Goal: Information Seeking & Learning: Check status

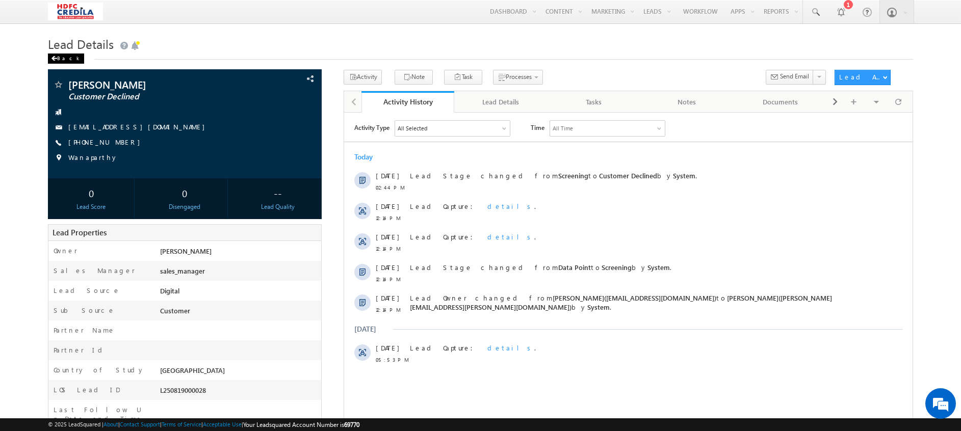
click at [63, 58] on div "Back" at bounding box center [66, 59] width 36 height 10
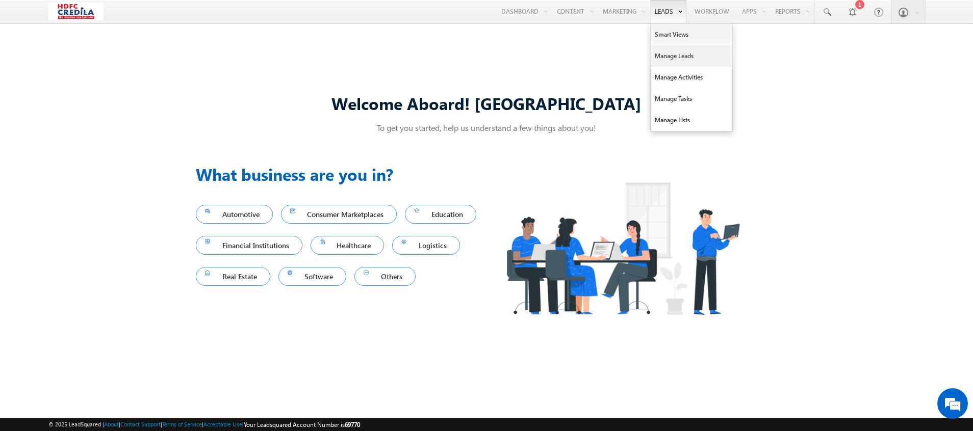
click at [661, 49] on link "Manage Leads" at bounding box center [691, 55] width 82 height 21
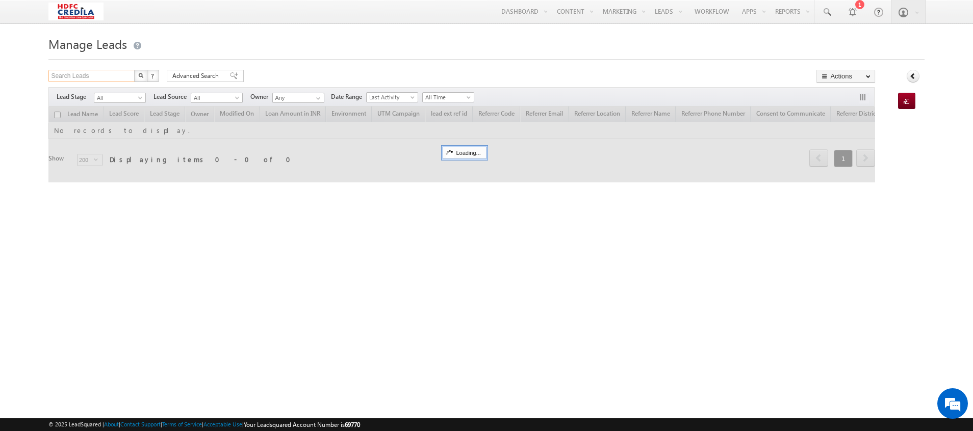
click at [93, 77] on input "Search Leads" at bounding box center [91, 76] width 87 height 12
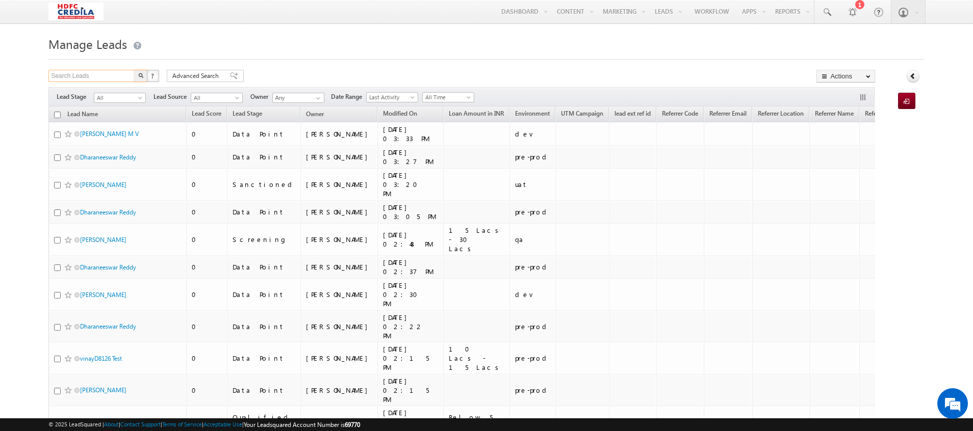
click at [93, 77] on input "Search Leads" at bounding box center [91, 76] width 87 height 12
click at [93, 77] on input "text" at bounding box center [91, 76] width 87 height 12
paste input "6199199010"
type input "6199199010"
click at [140, 77] on img "button" at bounding box center [140, 75] width 5 height 5
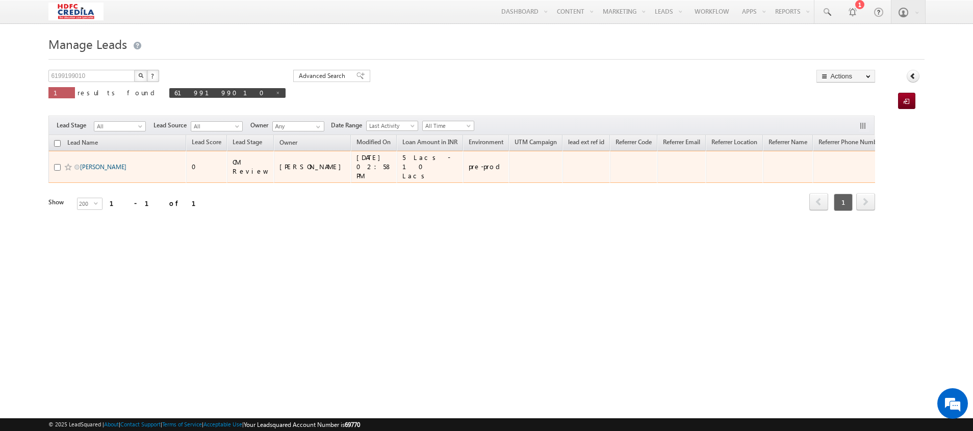
click at [102, 164] on link "[PERSON_NAME]" at bounding box center [103, 167] width 46 height 8
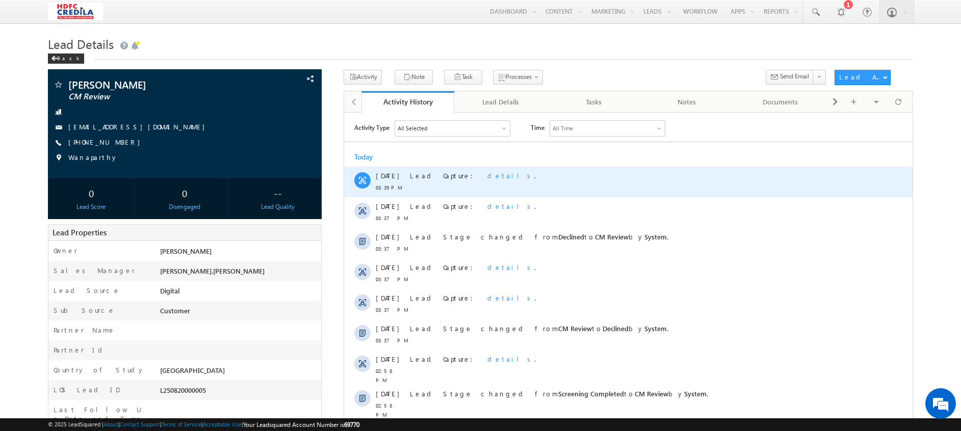
click at [487, 177] on span "details" at bounding box center [510, 175] width 47 height 9
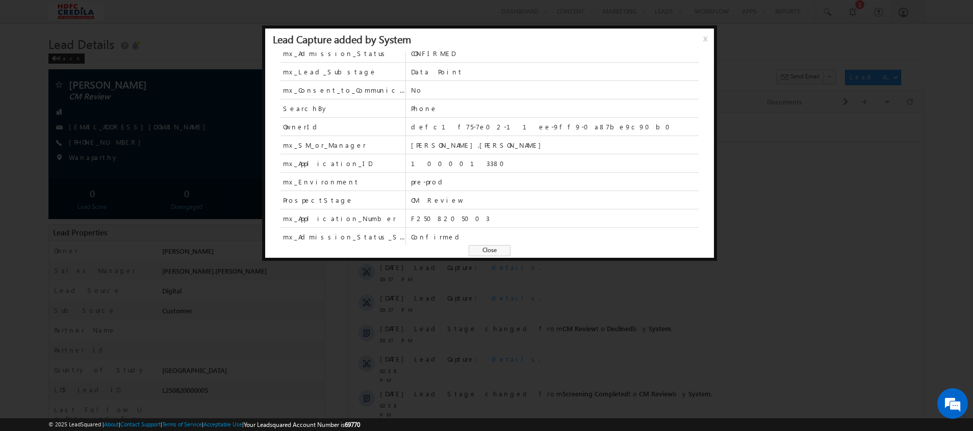
click at [782, 147] on div at bounding box center [486, 215] width 973 height 431
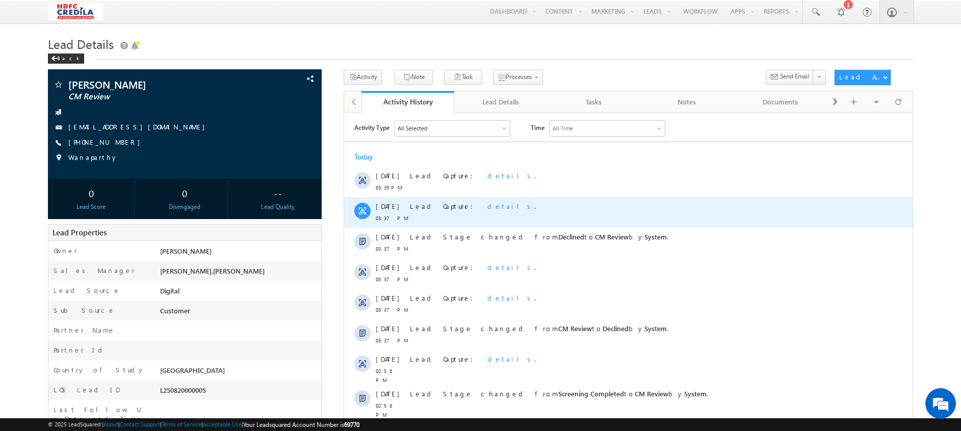
click at [487, 206] on span "details" at bounding box center [510, 205] width 47 height 9
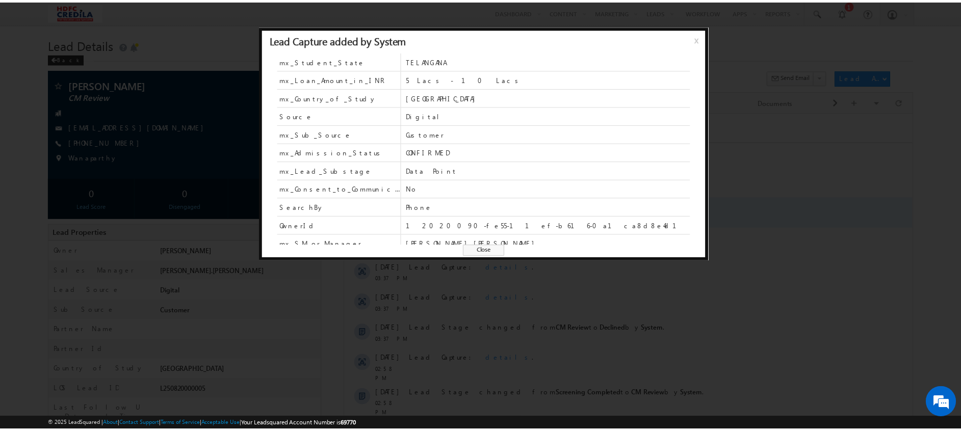
scroll to position [123, 0]
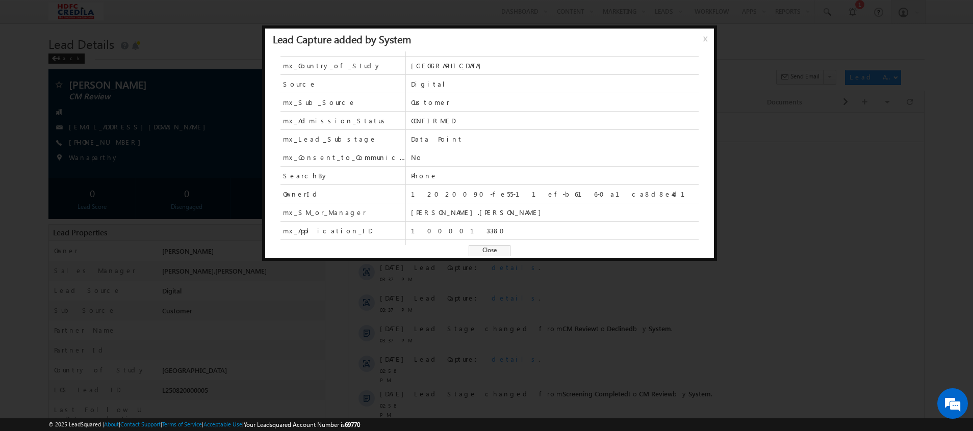
click at [705, 43] on span "x" at bounding box center [707, 42] width 8 height 18
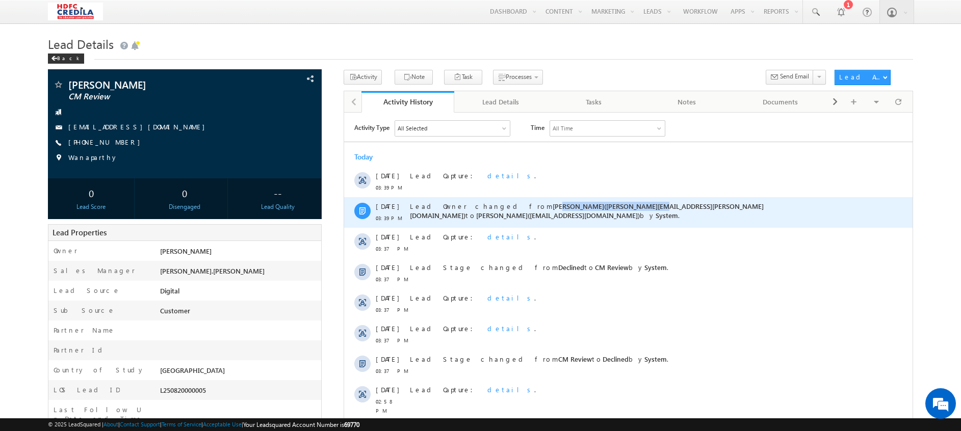
drag, startPoint x: 499, startPoint y: 204, endPoint x: 585, endPoint y: 204, distance: 86.7
click at [585, 204] on span "[PERSON_NAME]([PERSON_NAME][EMAIL_ADDRESS][PERSON_NAME][DOMAIN_NAME])" at bounding box center [587, 210] width 354 height 18
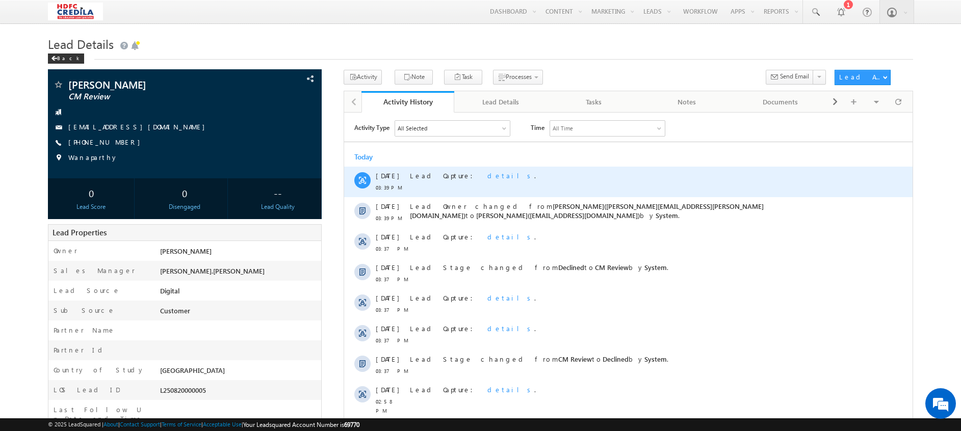
drag, startPoint x: 585, startPoint y: 204, endPoint x: 487, endPoint y: 189, distance: 99.6
click at [487, 189] on div "Lead Capture: details ." at bounding box center [633, 181] width 447 height 31
click at [487, 173] on span "details" at bounding box center [510, 175] width 47 height 9
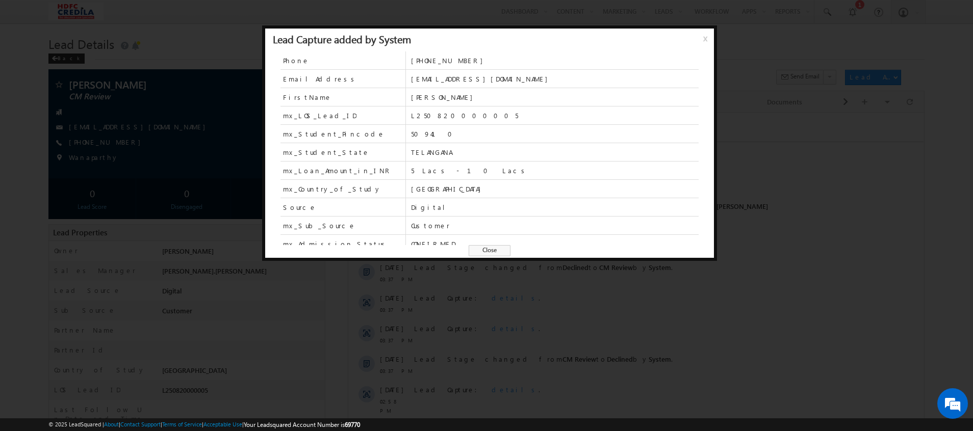
click at [761, 66] on div at bounding box center [486, 215] width 973 height 431
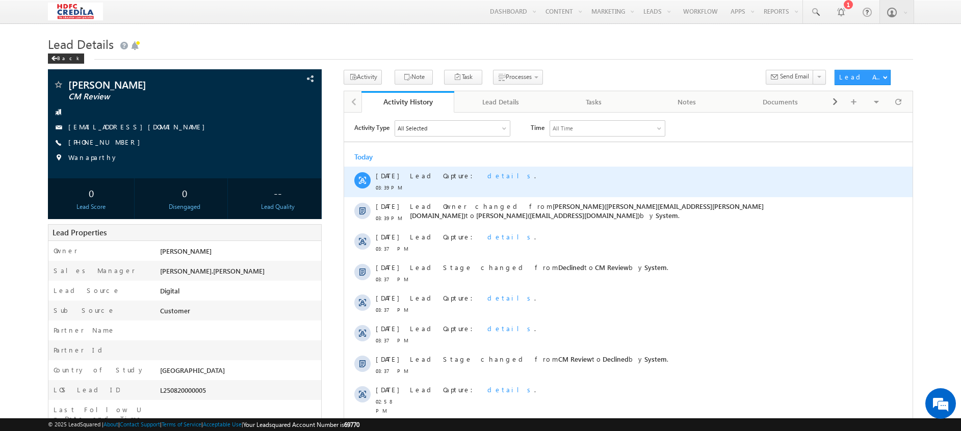
click at [464, 179] on div "Lead Capture: details ." at bounding box center [633, 175] width 447 height 9
click at [487, 174] on span "details" at bounding box center [510, 175] width 47 height 9
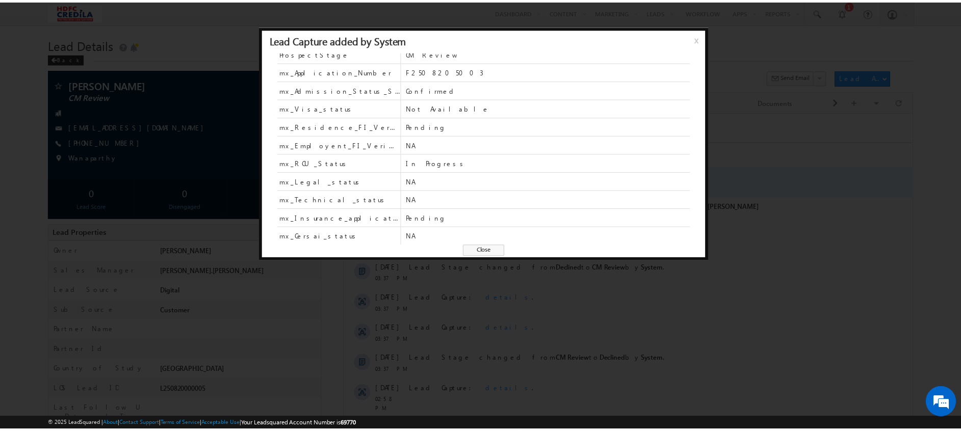
scroll to position [337, 0]
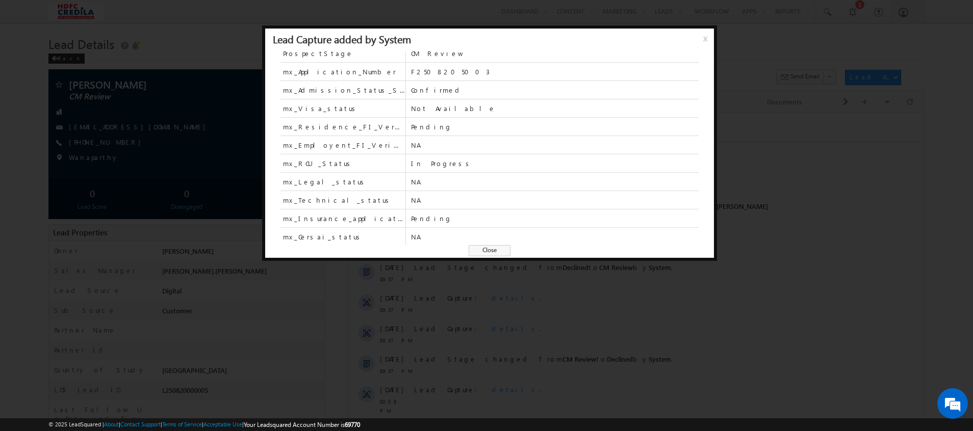
click at [706, 40] on span "x" at bounding box center [707, 42] width 8 height 18
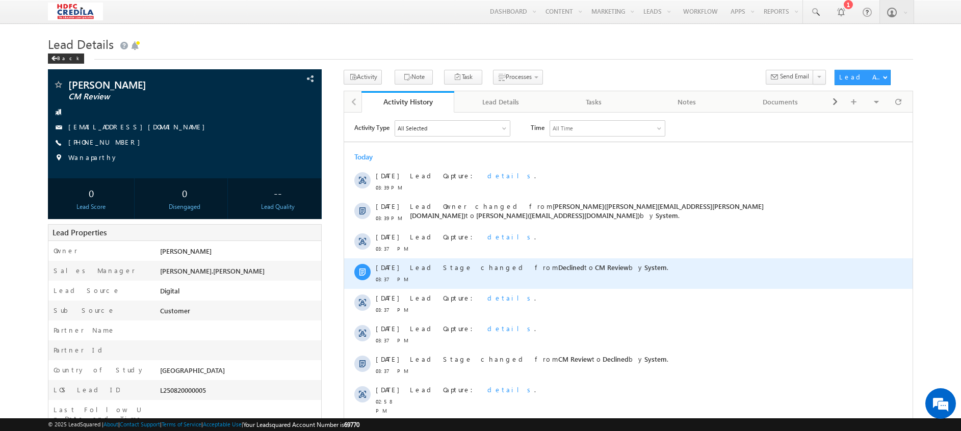
scroll to position [110, 0]
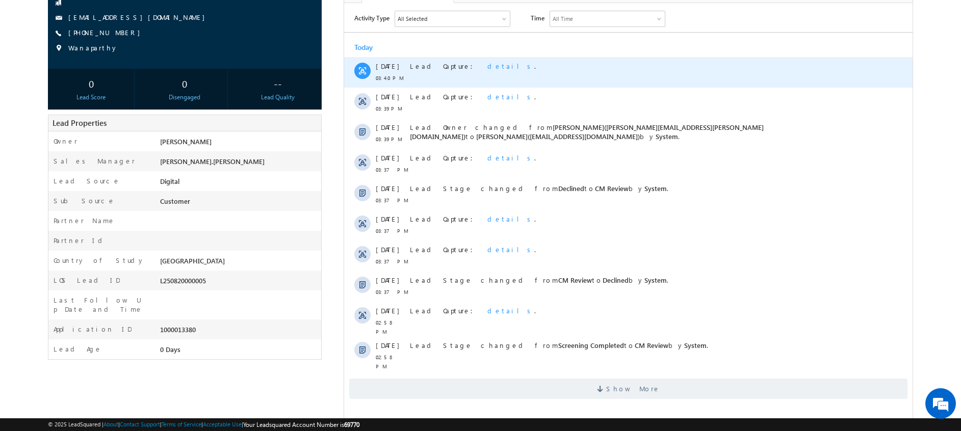
click at [487, 65] on span "details" at bounding box center [510, 65] width 47 height 9
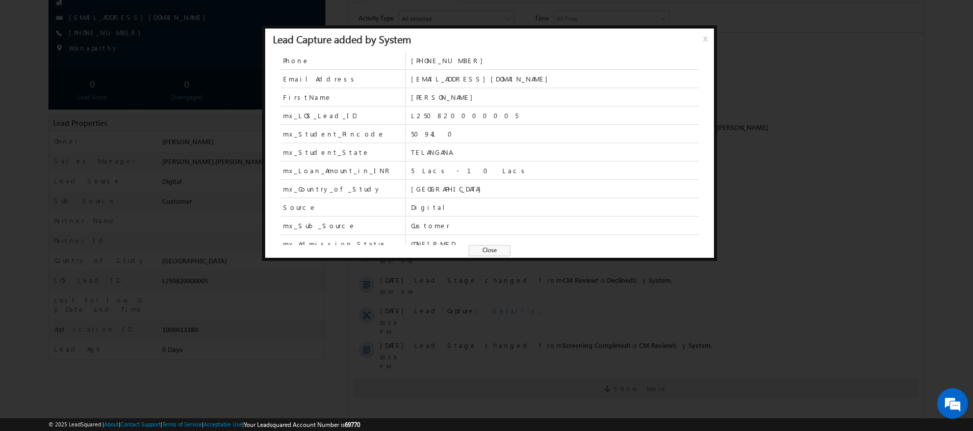
click at [704, 37] on span "x" at bounding box center [707, 42] width 8 height 18
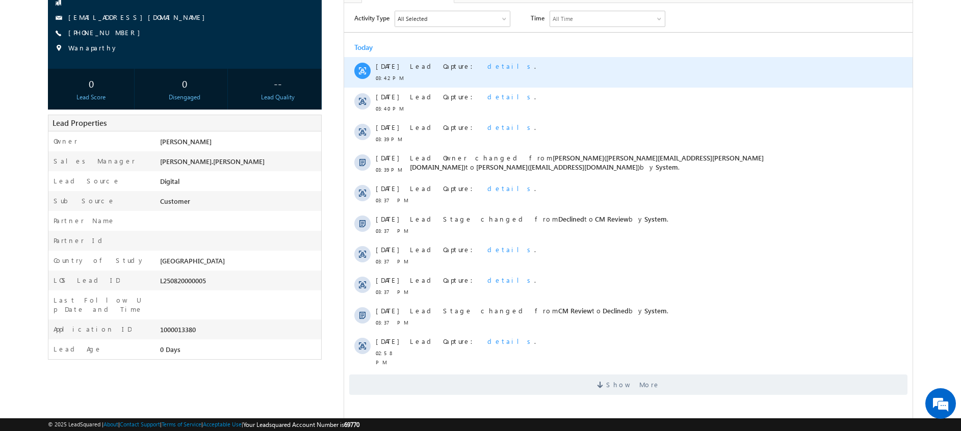
click at [487, 66] on span "details" at bounding box center [510, 65] width 47 height 9
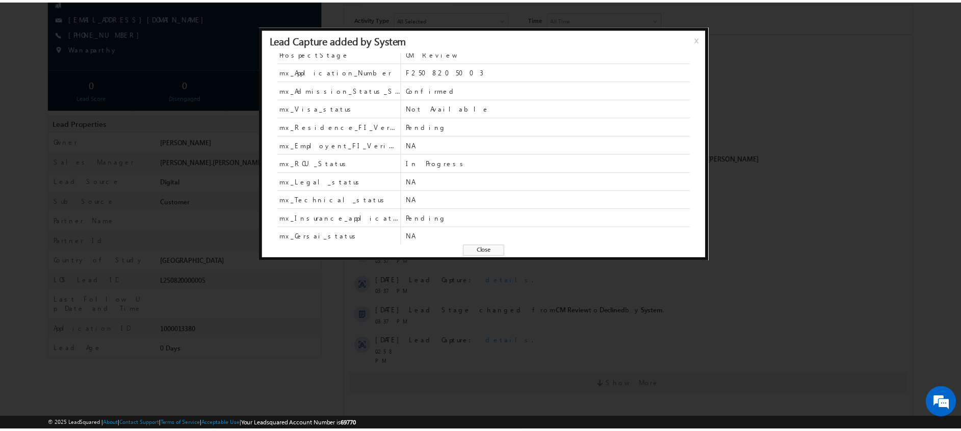
scroll to position [337, 0]
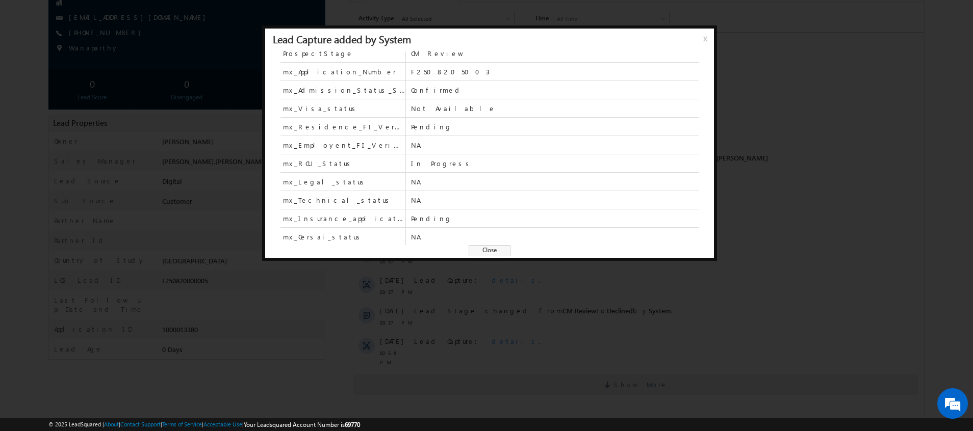
click at [703, 41] on span "x" at bounding box center [707, 42] width 8 height 18
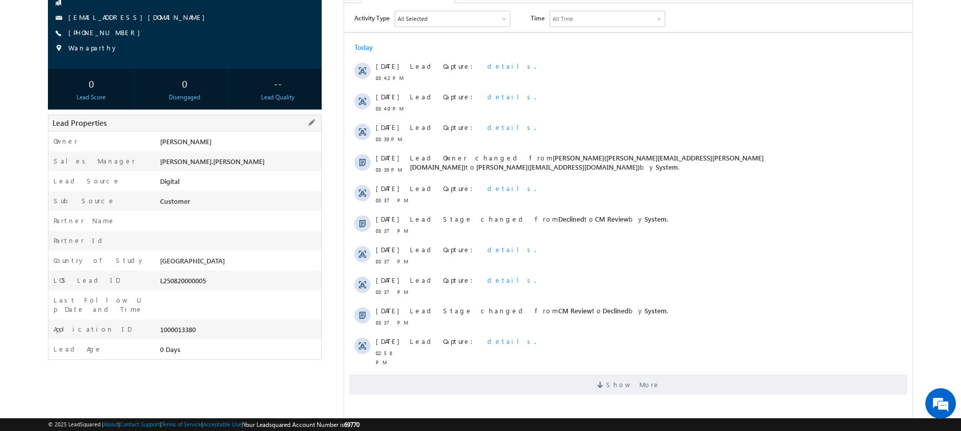
click at [186, 325] on div "1000013380" at bounding box center [240, 332] width 164 height 14
drag, startPoint x: 186, startPoint y: 316, endPoint x: 170, endPoint y: 283, distance: 36.5
click at [170, 283] on div "L250820000005" at bounding box center [240, 283] width 164 height 14
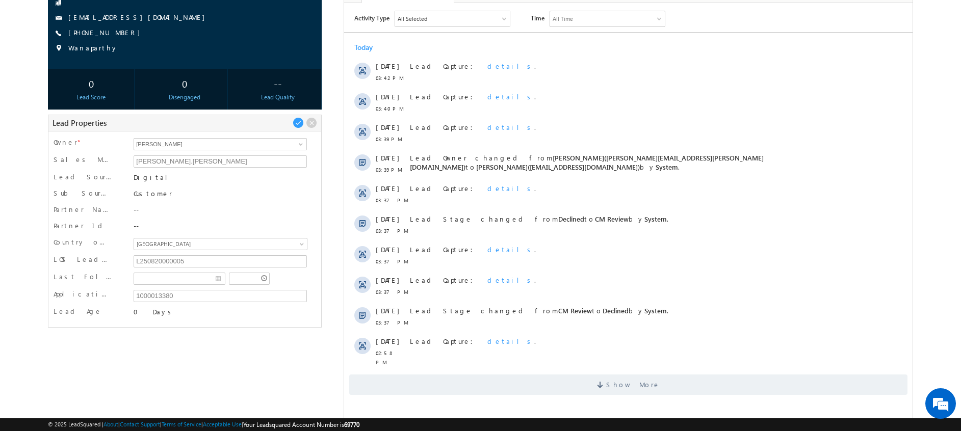
drag, startPoint x: 170, startPoint y: 283, endPoint x: 173, endPoint y: 319, distance: 35.8
click at [173, 319] on div "0 Days" at bounding box center [220, 314] width 178 height 14
drag, startPoint x: 173, startPoint y: 319, endPoint x: 133, endPoint y: 298, distance: 44.9
click at [133, 298] on div "1000013380" at bounding box center [220, 297] width 178 height 15
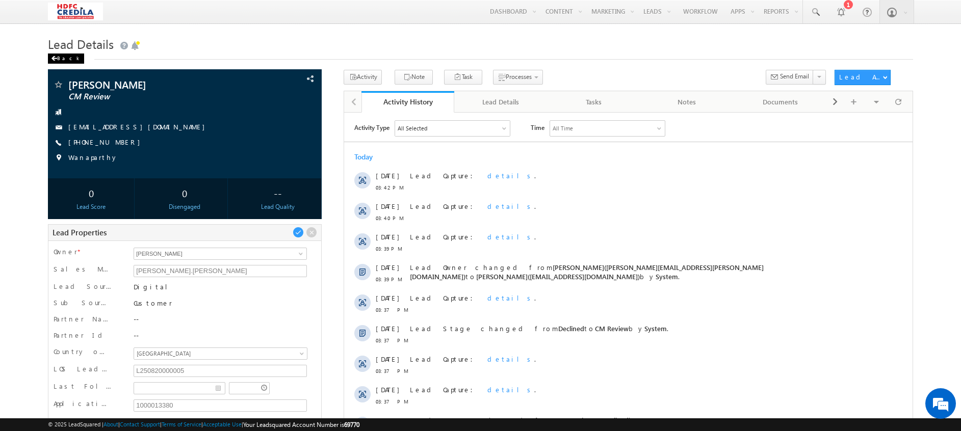
click at [57, 59] on span at bounding box center [54, 58] width 6 height 5
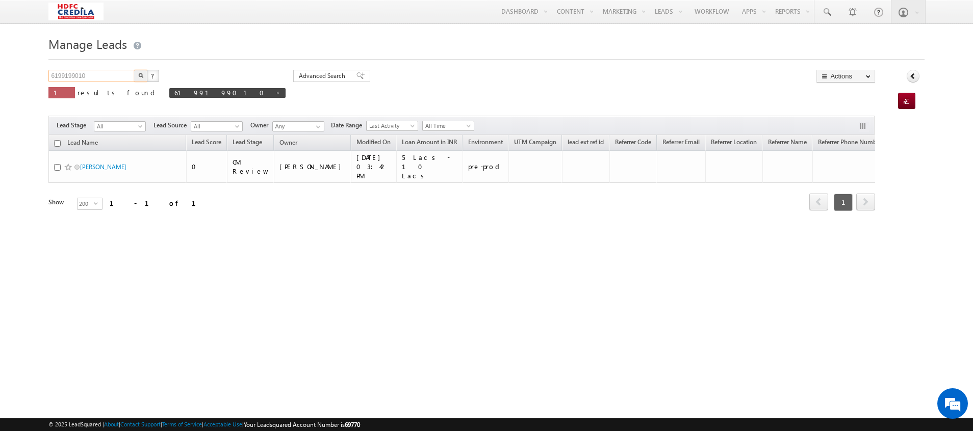
click at [99, 74] on input "6199199010" at bounding box center [91, 76] width 87 height 12
type input "6"
paste input "2222203748"
type input "2222203748"
click at [142, 75] on img "button" at bounding box center [140, 75] width 5 height 5
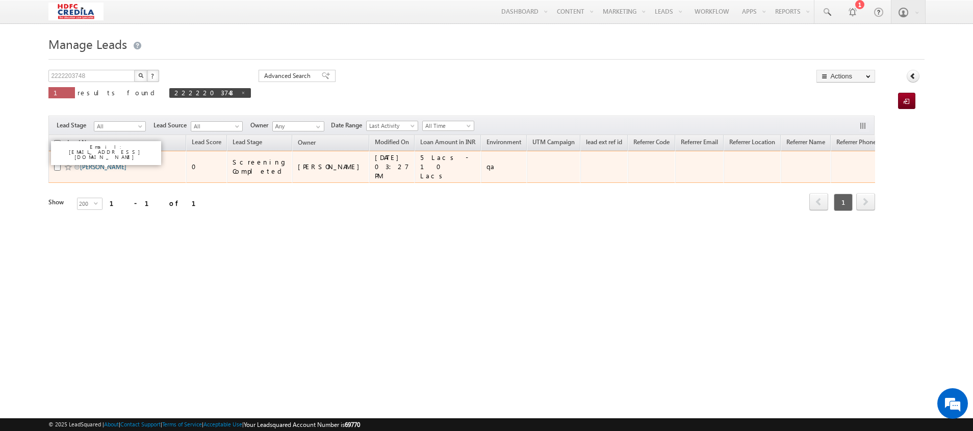
click at [102, 163] on link "[PERSON_NAME]" at bounding box center [103, 167] width 46 height 8
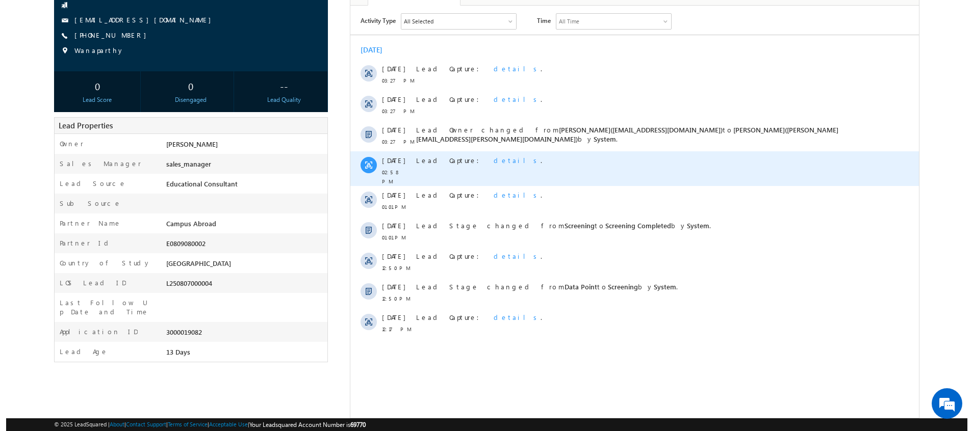
scroll to position [108, 0]
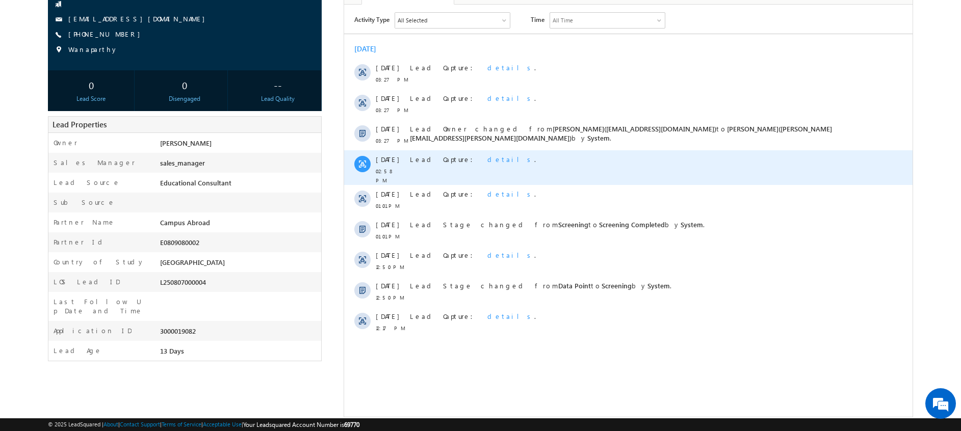
click at [487, 161] on span "details" at bounding box center [510, 158] width 47 height 9
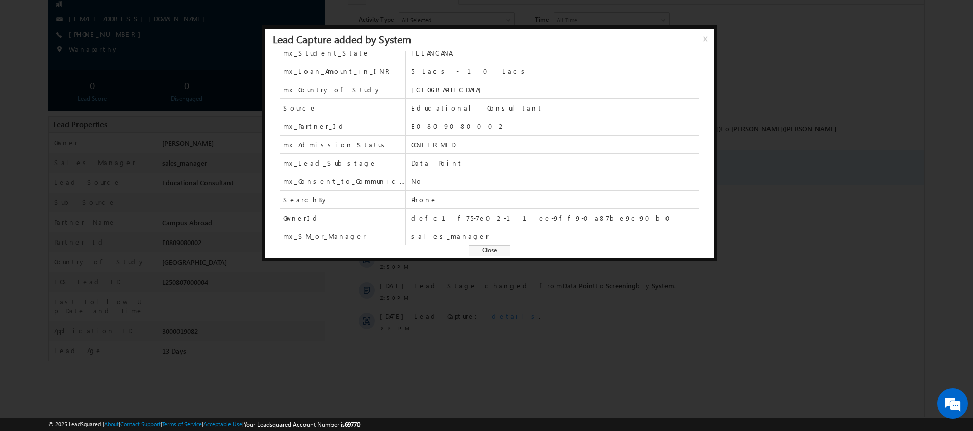
scroll to position [99, 0]
click at [557, 373] on div at bounding box center [486, 215] width 973 height 431
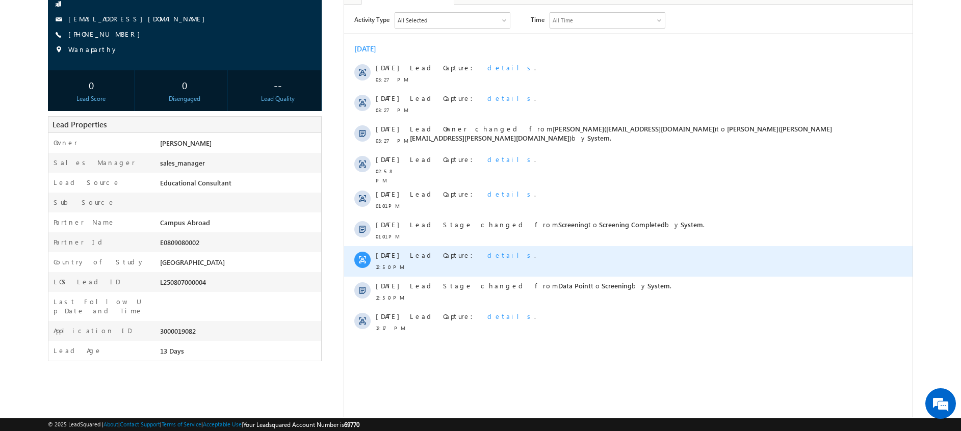
click at [487, 250] on span "details" at bounding box center [510, 254] width 47 height 9
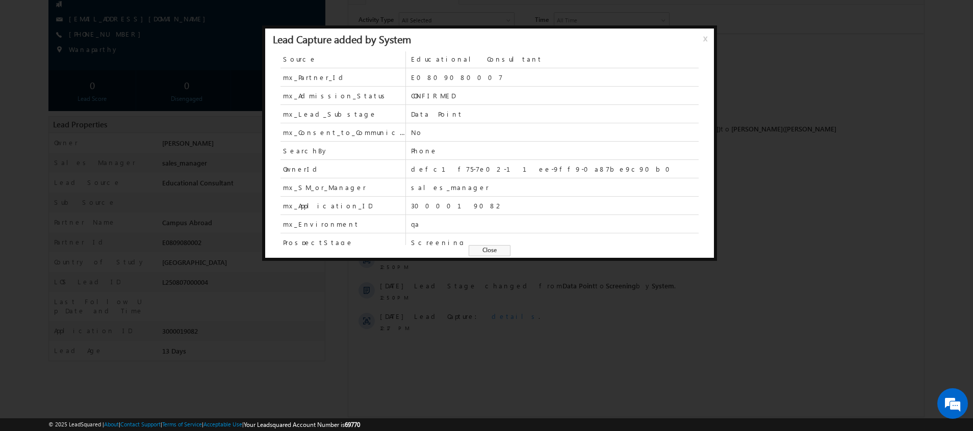
scroll to position [168, 0]
click at [540, 327] on div at bounding box center [486, 215] width 973 height 431
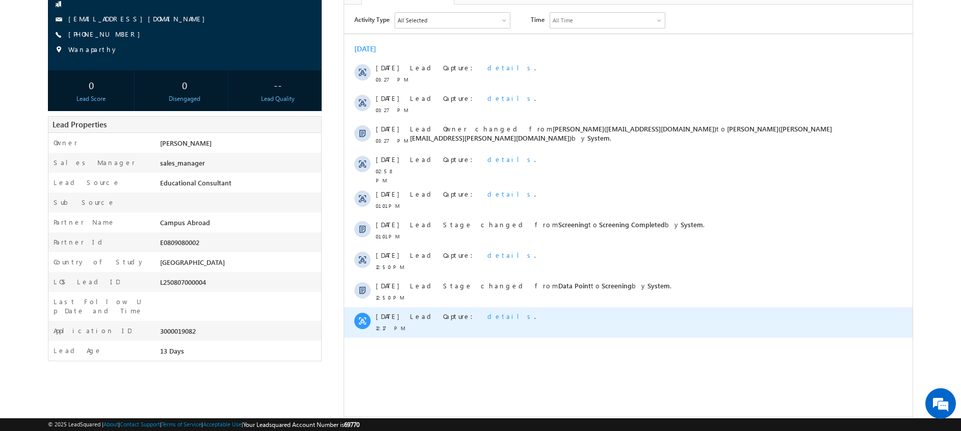
click at [487, 311] on span "details" at bounding box center [510, 315] width 47 height 9
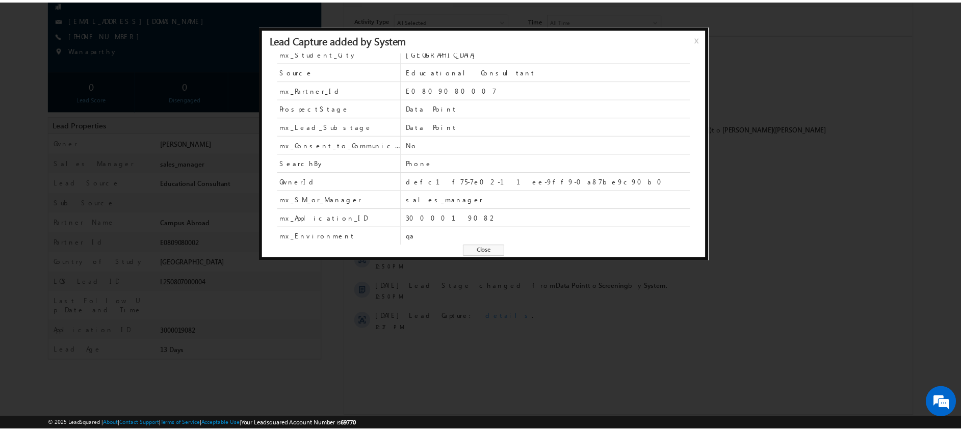
scroll to position [117, 0]
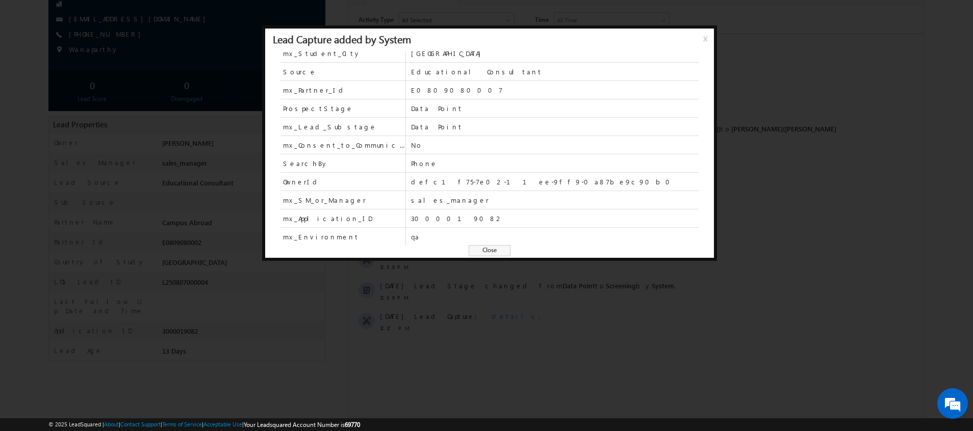
click at [800, 204] on div at bounding box center [486, 215] width 973 height 431
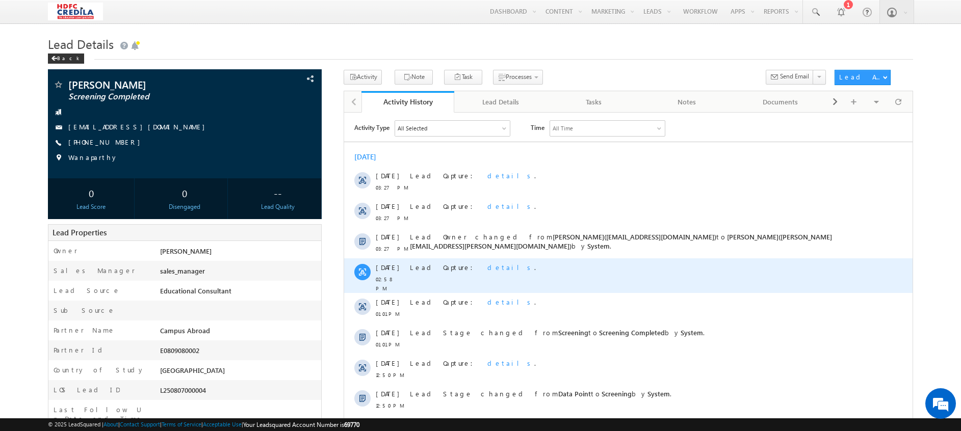
scroll to position [121, 0]
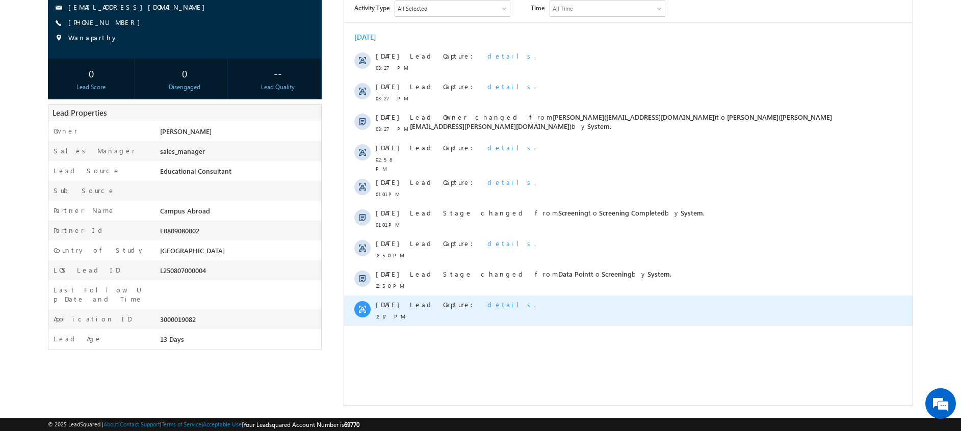
click at [487, 302] on span "details" at bounding box center [510, 304] width 47 height 9
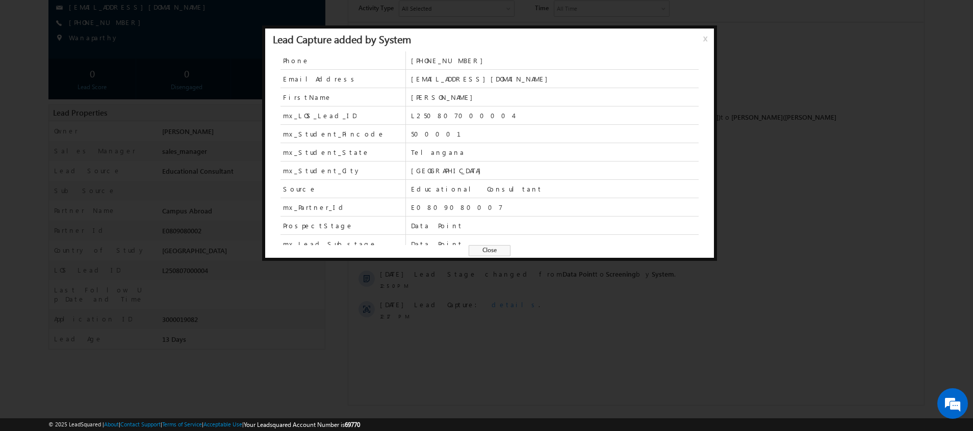
click at [581, 349] on div at bounding box center [486, 215] width 973 height 431
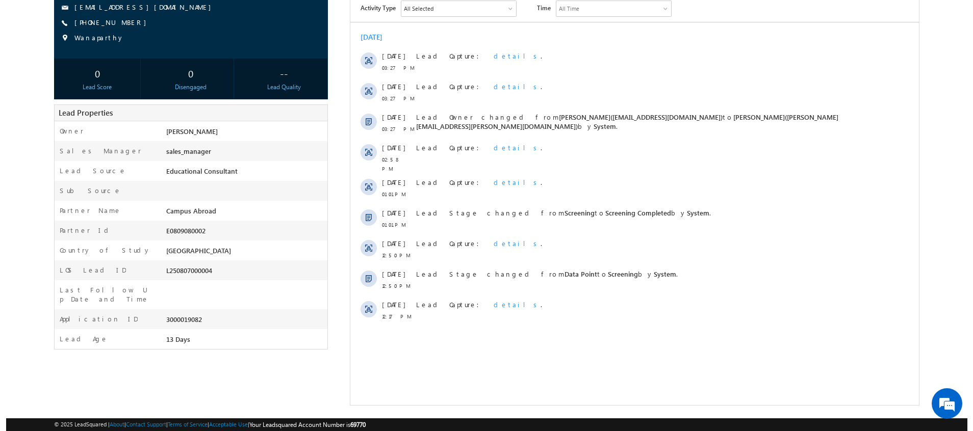
scroll to position [0, 0]
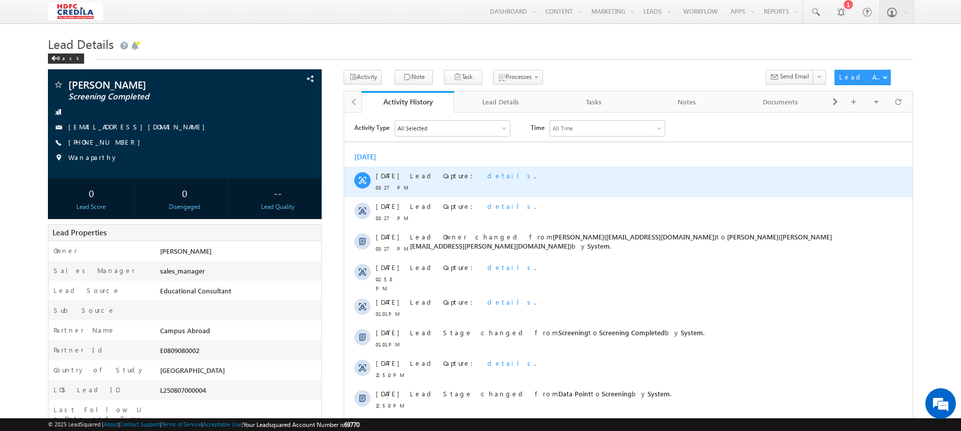
click at [487, 175] on span "details" at bounding box center [510, 175] width 47 height 9
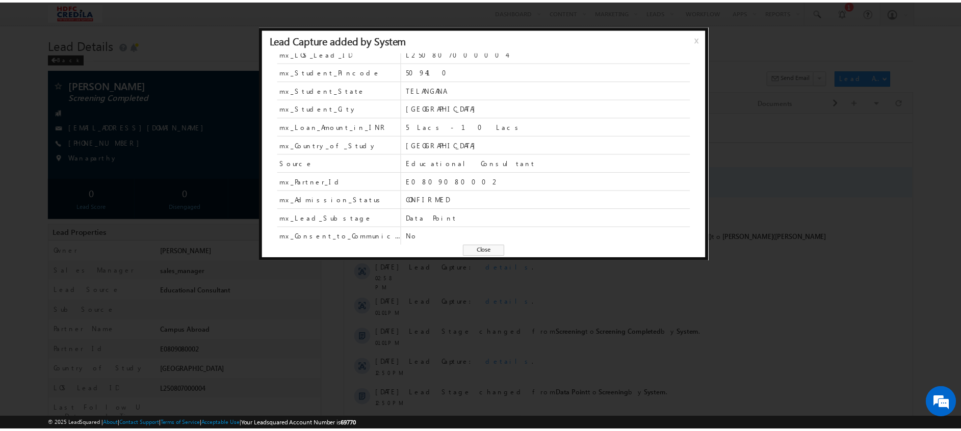
scroll to position [73, 0]
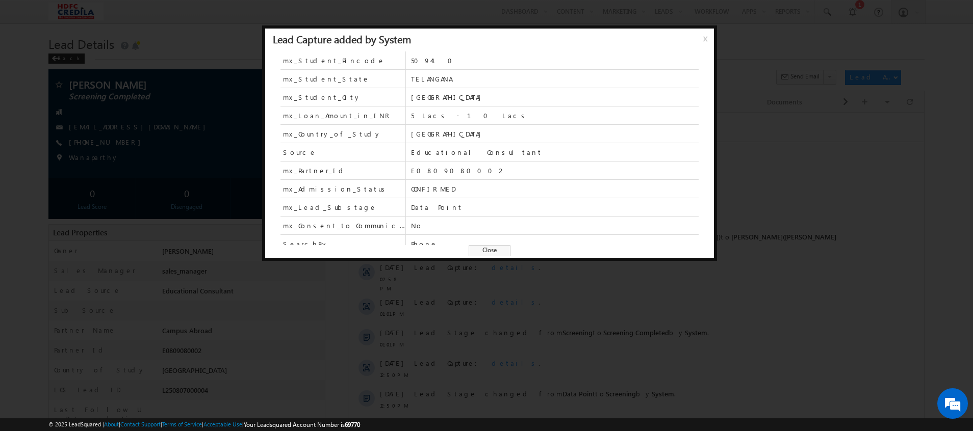
click at [750, 361] on div at bounding box center [486, 215] width 973 height 431
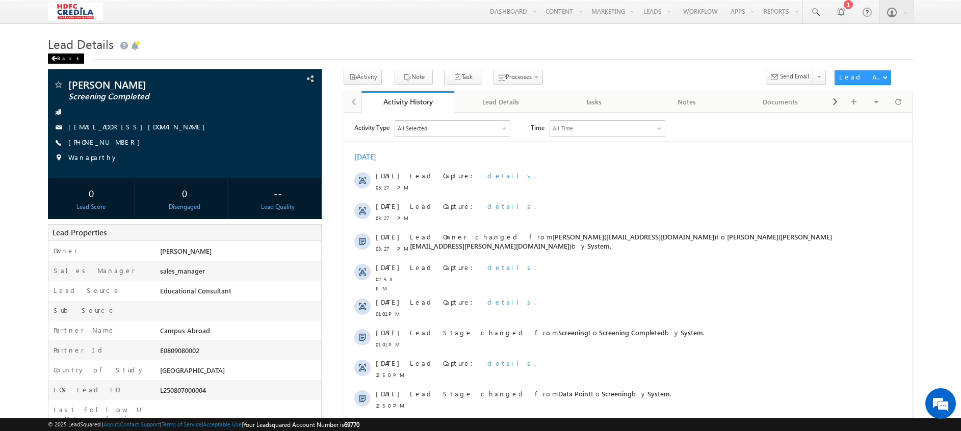
click at [58, 59] on div "Back" at bounding box center [66, 59] width 36 height 10
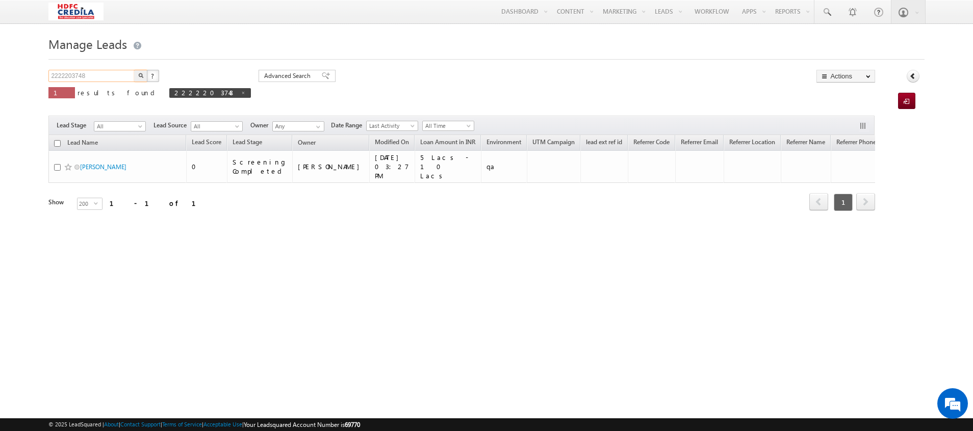
click at [109, 80] on input "2222203748" at bounding box center [91, 76] width 87 height 12
type input "2"
paste input "8657765454"
type input "8657765454"
click at [140, 77] on img "button" at bounding box center [140, 75] width 5 height 5
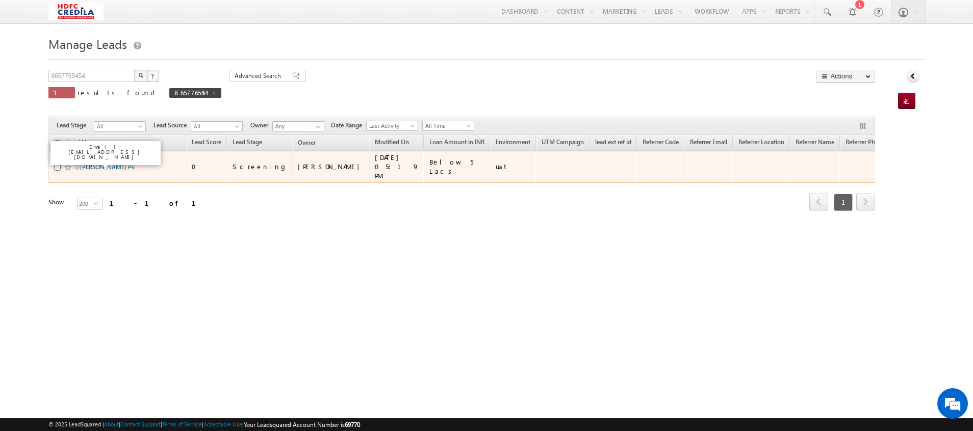
click at [99, 164] on link "[PERSON_NAME] Pv" at bounding box center [107, 167] width 55 height 8
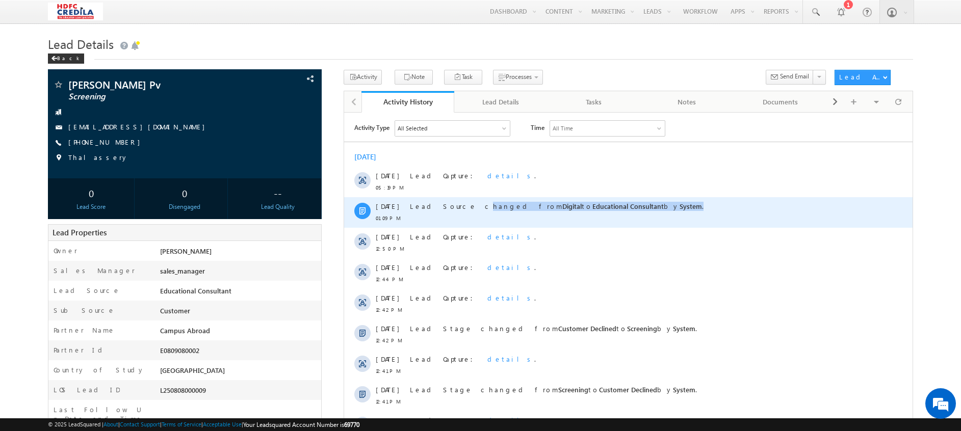
drag, startPoint x: 404, startPoint y: 206, endPoint x: 637, endPoint y: 211, distance: 232.5
click at [637, 211] on div "[DATE] 01:09 PM Lead Source changed from Digital to Educational Consultant by S…" at bounding box center [628, 212] width 568 height 31
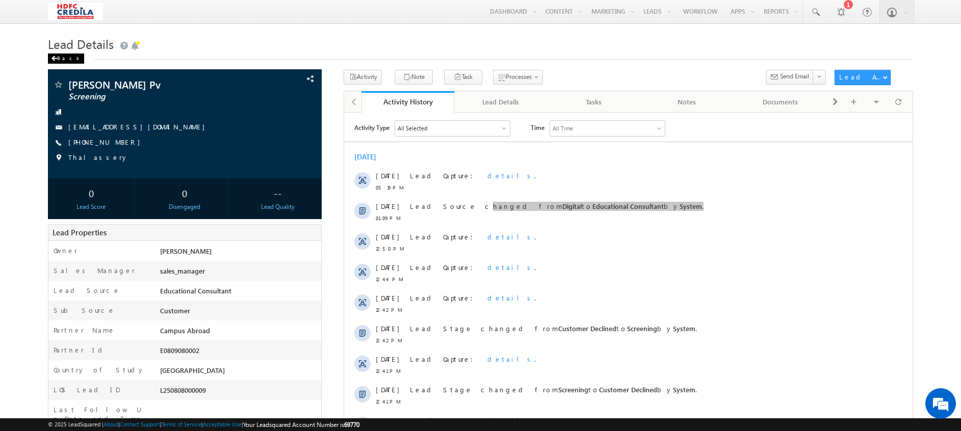
click at [51, 59] on span at bounding box center [54, 58] width 6 height 5
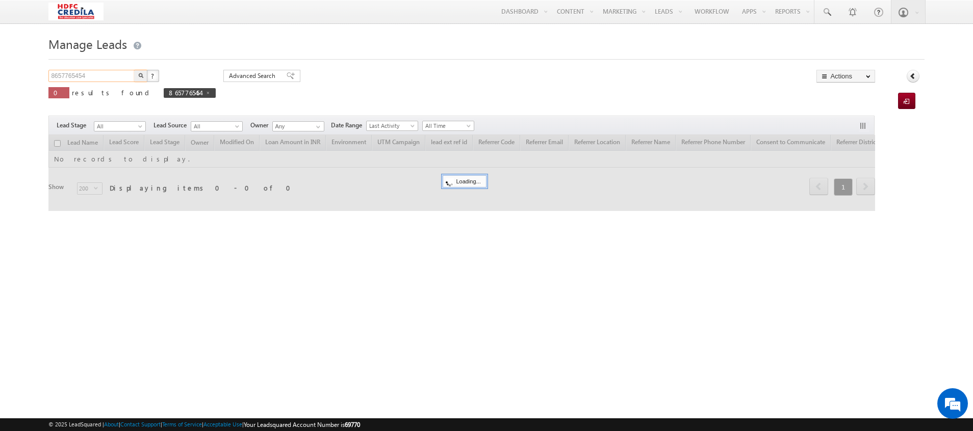
click at [91, 75] on input "8657765454" at bounding box center [91, 76] width 87 height 12
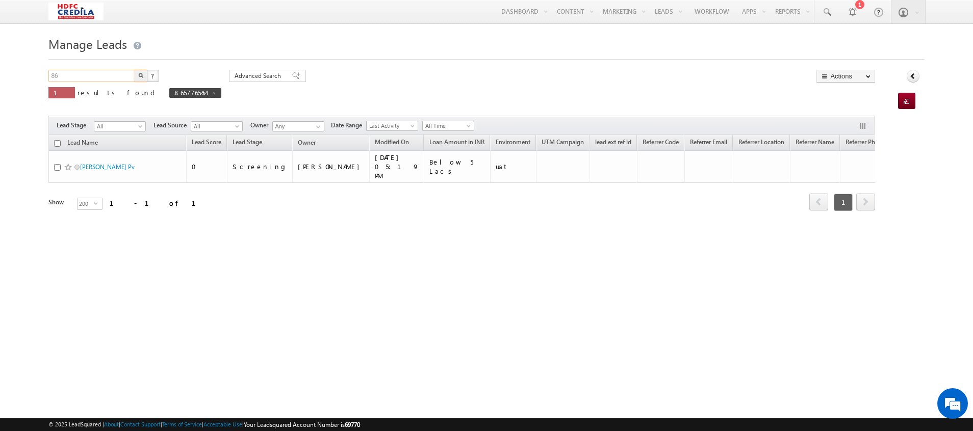
type input "8"
paste input "7010280021"
type input "7010280021"
click at [134, 70] on button "button" at bounding box center [140, 76] width 13 height 12
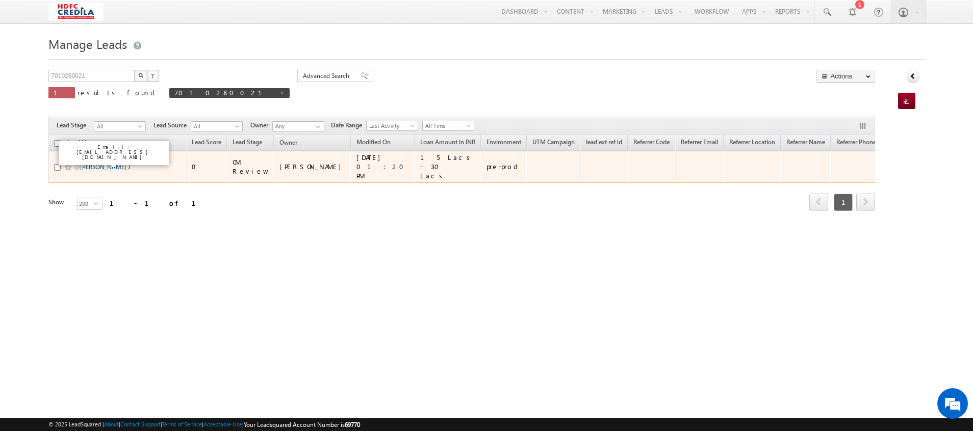
click at [98, 165] on link "[PERSON_NAME] J" at bounding box center [105, 167] width 50 height 8
